Goal: Task Accomplishment & Management: Use online tool/utility

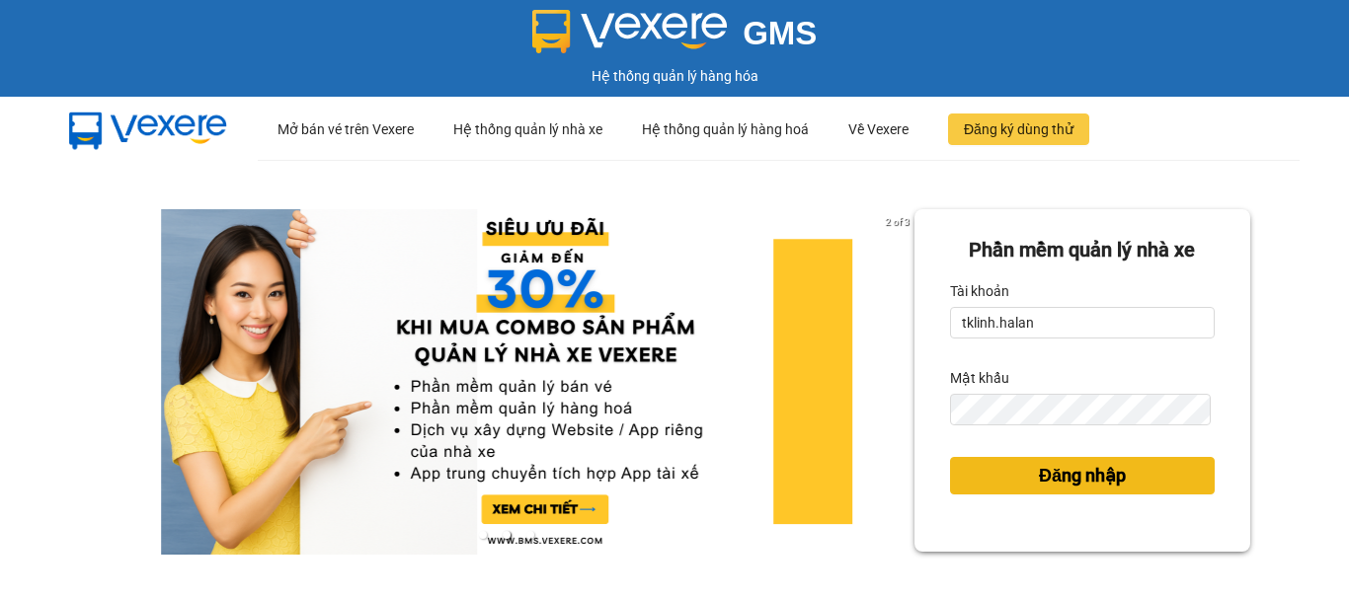
click at [1039, 471] on span "Đăng nhập" at bounding box center [1082, 476] width 87 height 28
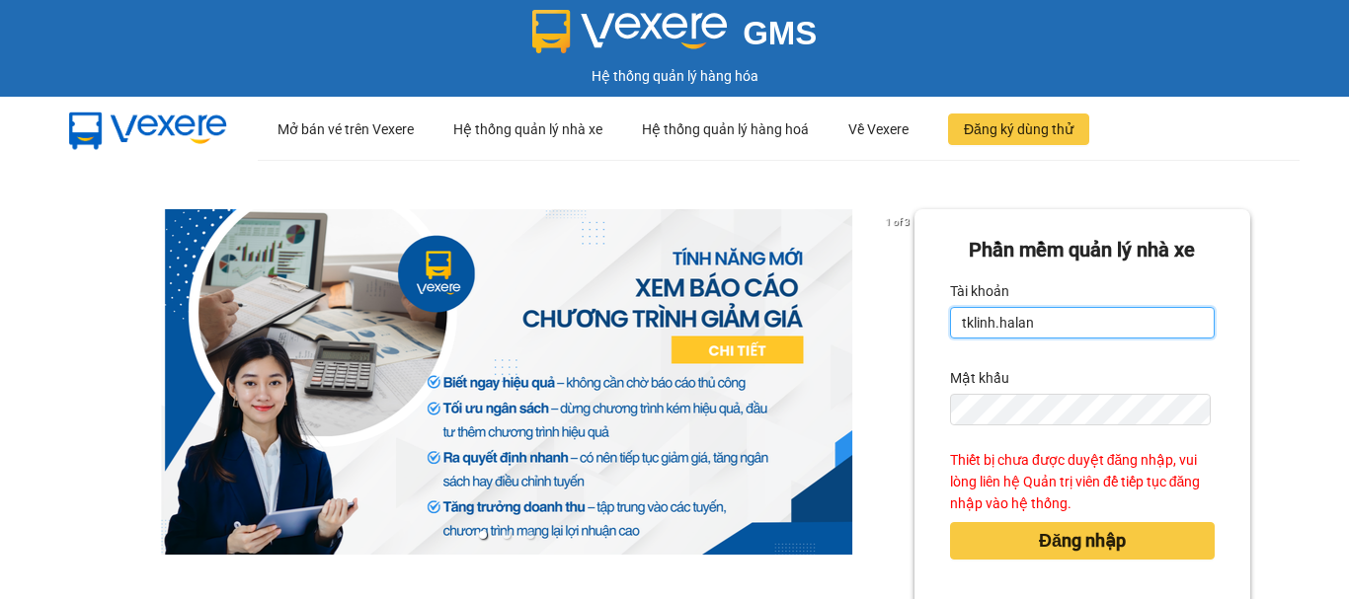
type input "pqson.halan"
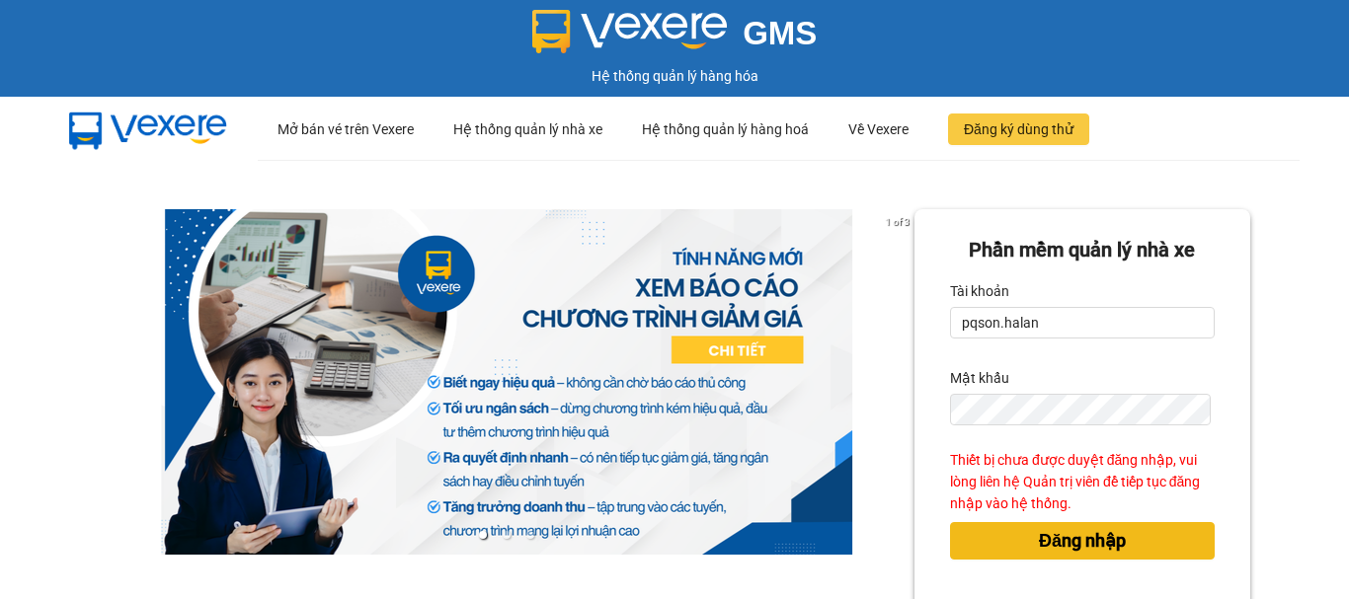
click at [1043, 546] on span "Đăng nhập" at bounding box center [1082, 541] width 87 height 28
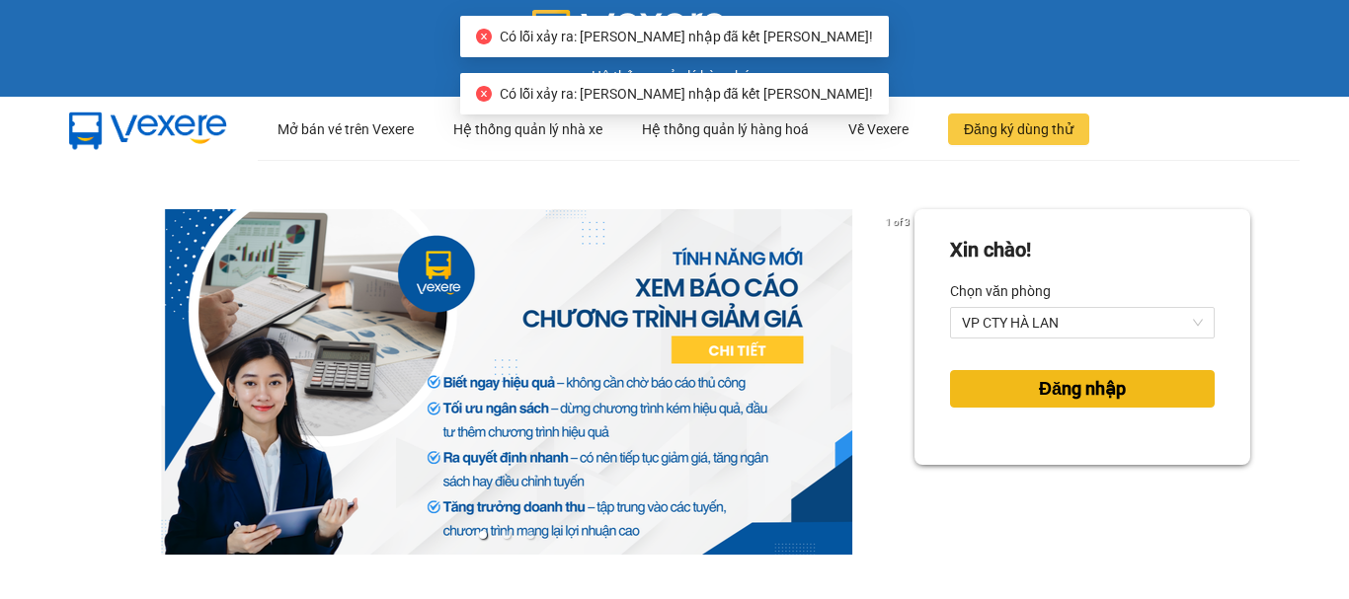
click at [1051, 382] on span "Đăng nhập" at bounding box center [1082, 389] width 87 height 28
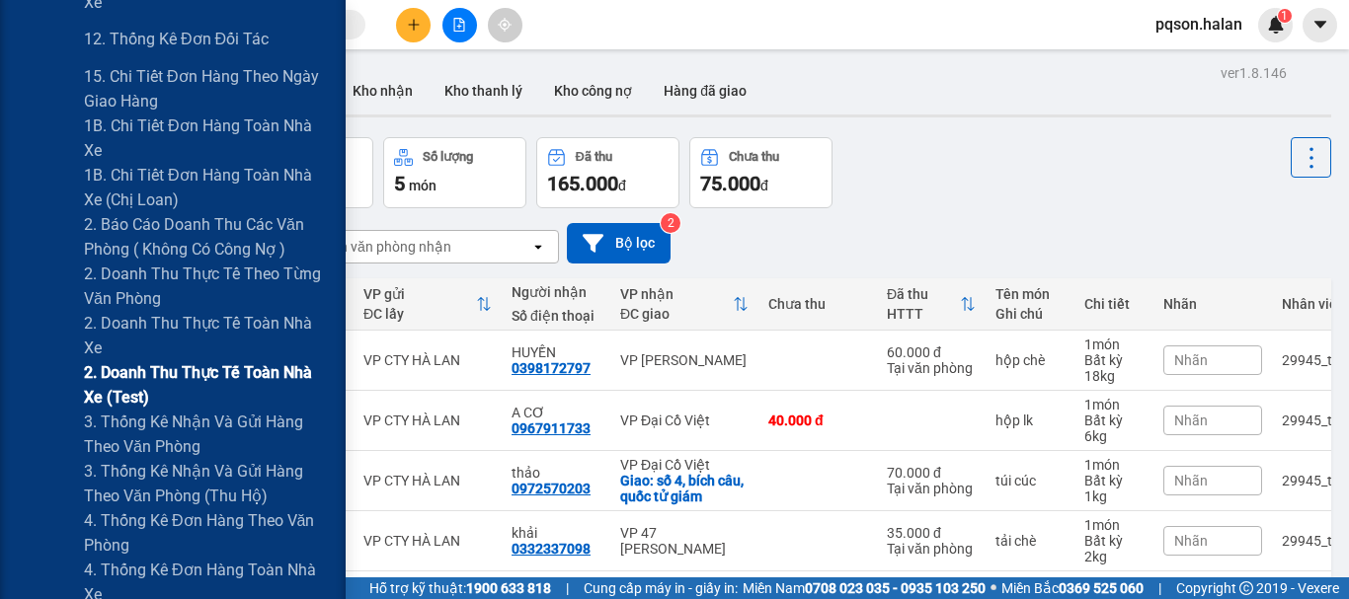
scroll to position [494, 0]
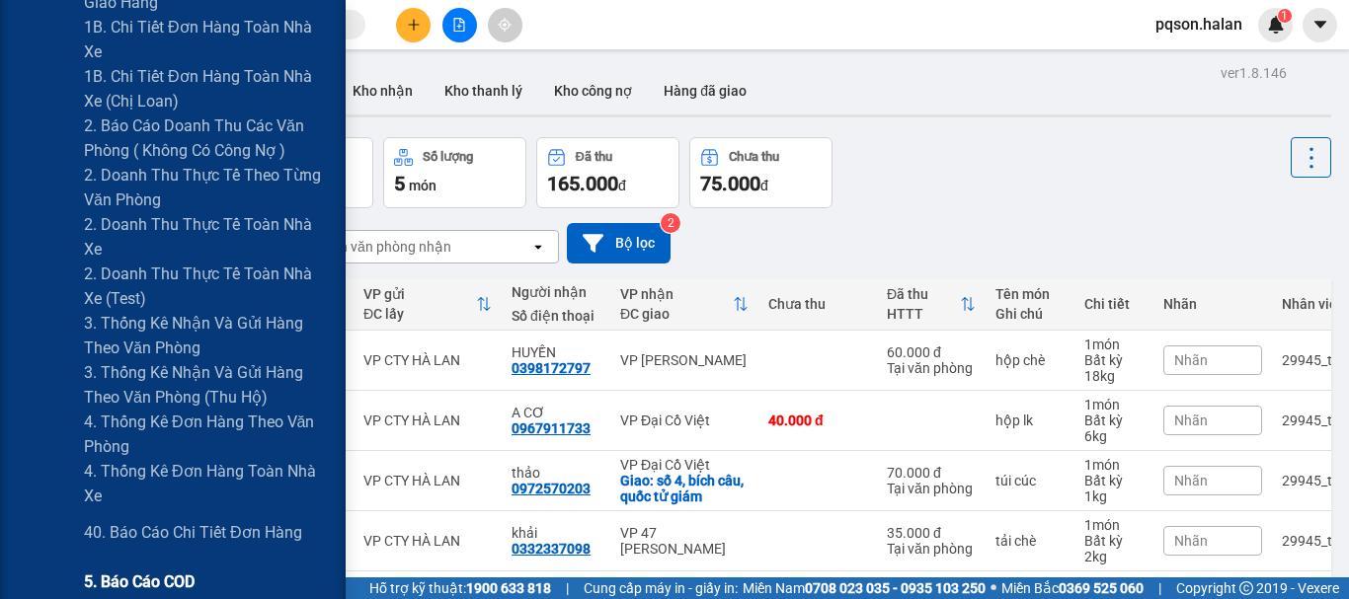
click at [179, 578] on span "5. Báo cáo COD" at bounding box center [139, 582] width 111 height 25
